Goal: Task Accomplishment & Management: Complete application form

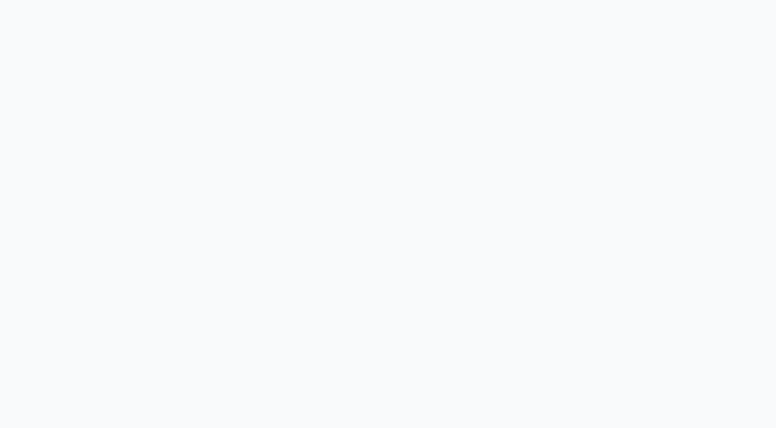
scroll to position [115, 0]
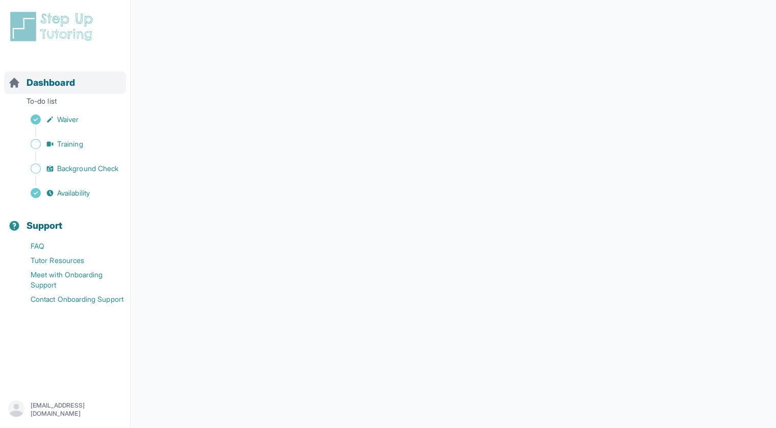
click at [38, 80] on span "Dashboard" at bounding box center [51, 83] width 48 height 14
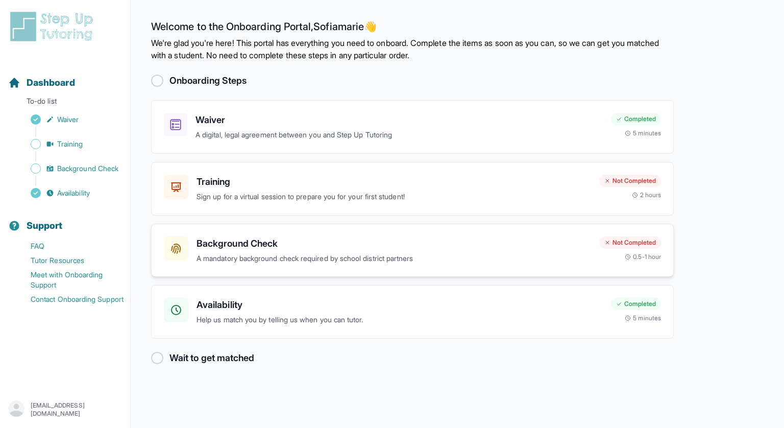
click at [624, 239] on div "Not Completed" at bounding box center [630, 242] width 62 height 12
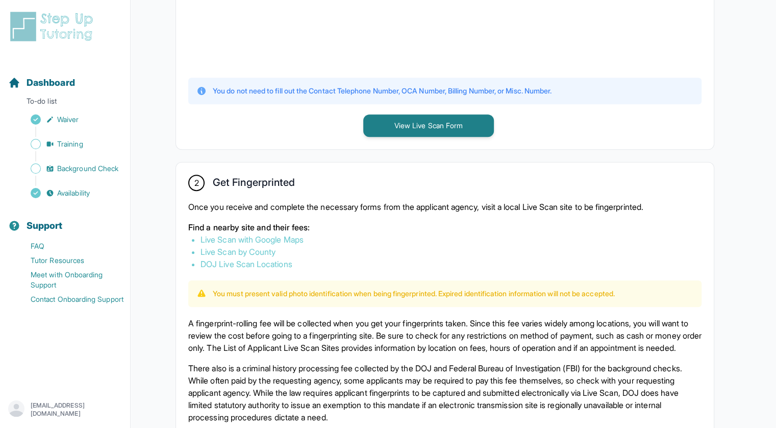
scroll to position [434, 0]
click at [88, 141] on link "Training" at bounding box center [69, 144] width 122 height 14
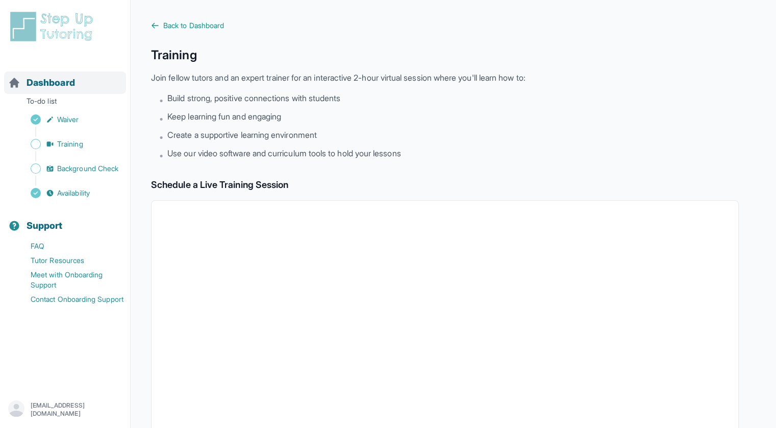
click at [67, 81] on span "Dashboard" at bounding box center [51, 83] width 48 height 14
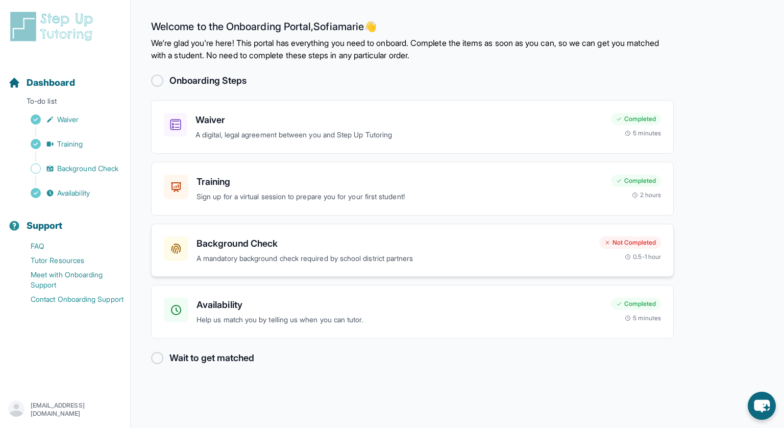
click at [234, 237] on h3 "Background Check" at bounding box center [394, 243] width 395 height 14
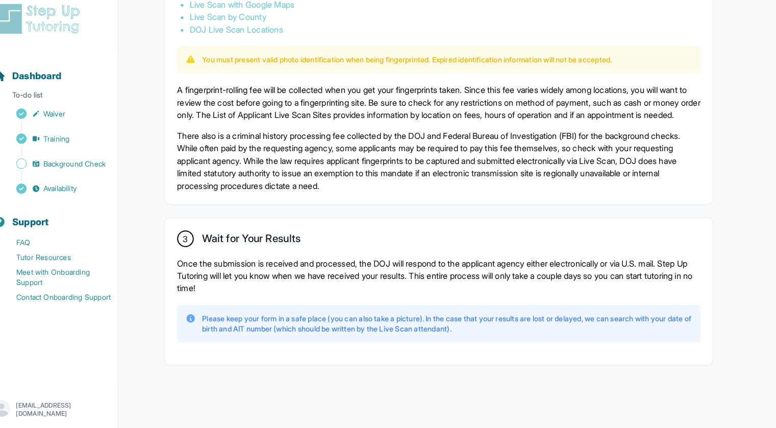
scroll to position [670, 0]
